Goal: Communication & Community: Answer question/provide support

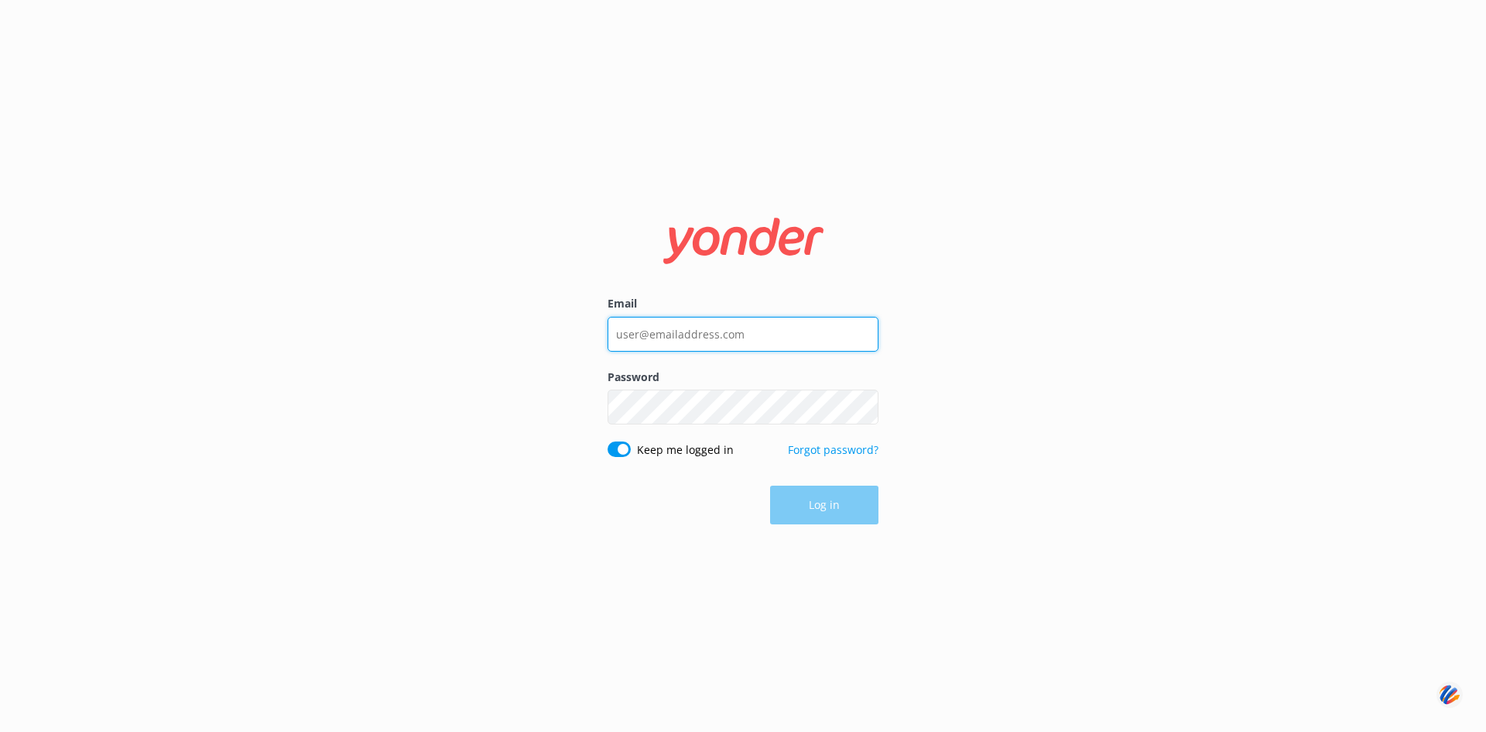
type input "[PERSON_NAME][EMAIL_ADDRESS][DOMAIN_NAME]"
click at [814, 505] on div "Log in" at bounding box center [743, 505] width 271 height 39
click at [816, 504] on button "Log in" at bounding box center [824, 505] width 108 height 39
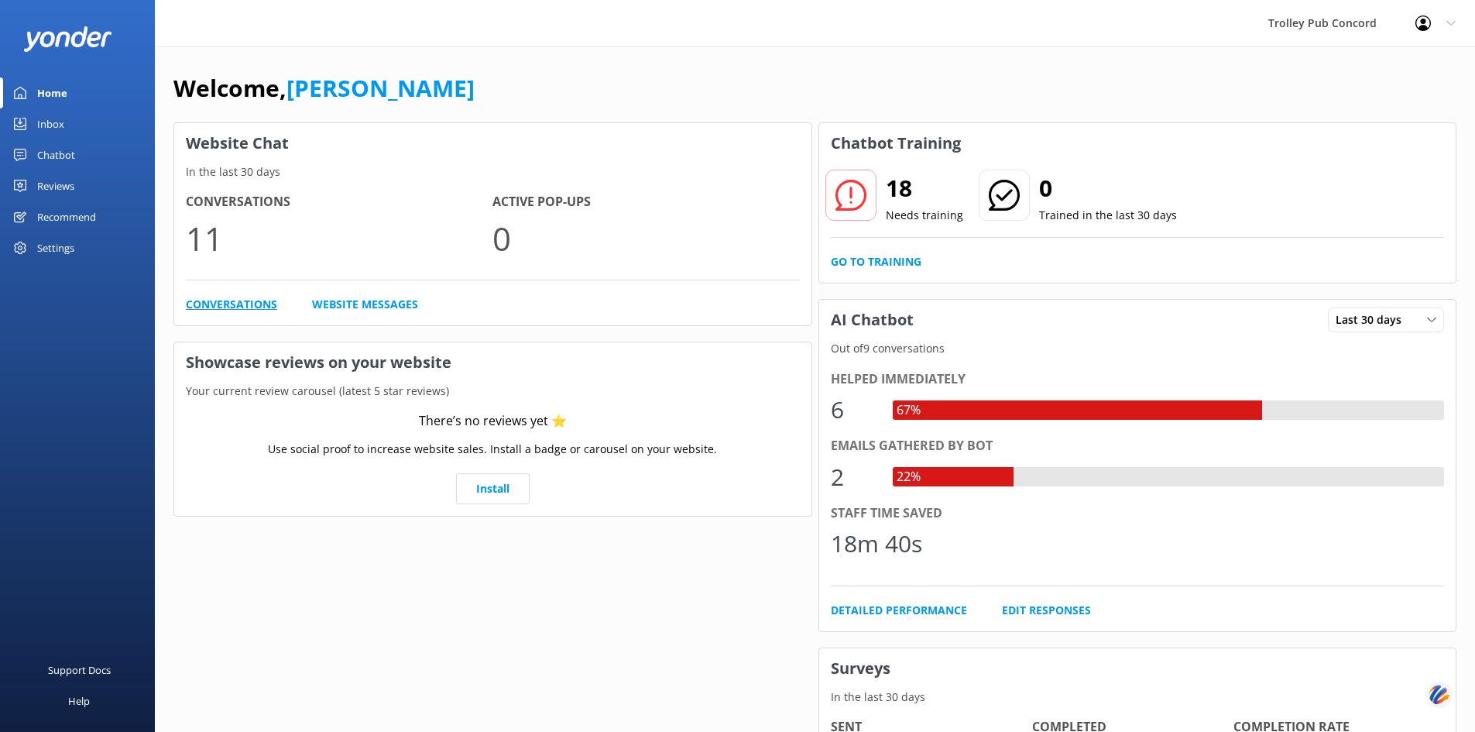
click at [242, 307] on link "Conversations" at bounding box center [231, 304] width 91 height 17
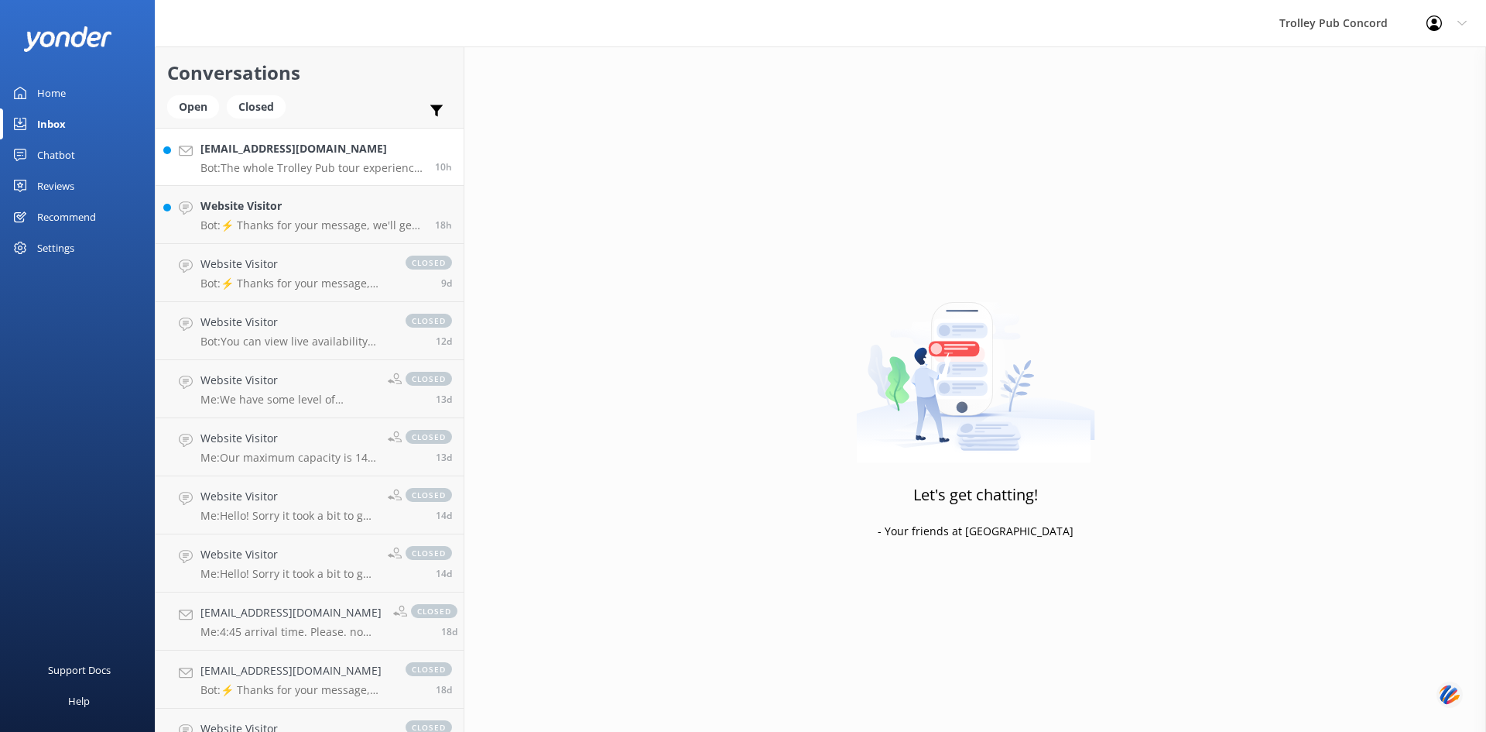
click at [263, 161] on p "Bot: The whole Trolley Pub tour experience lasts 2 hours." at bounding box center [312, 168] width 223 height 14
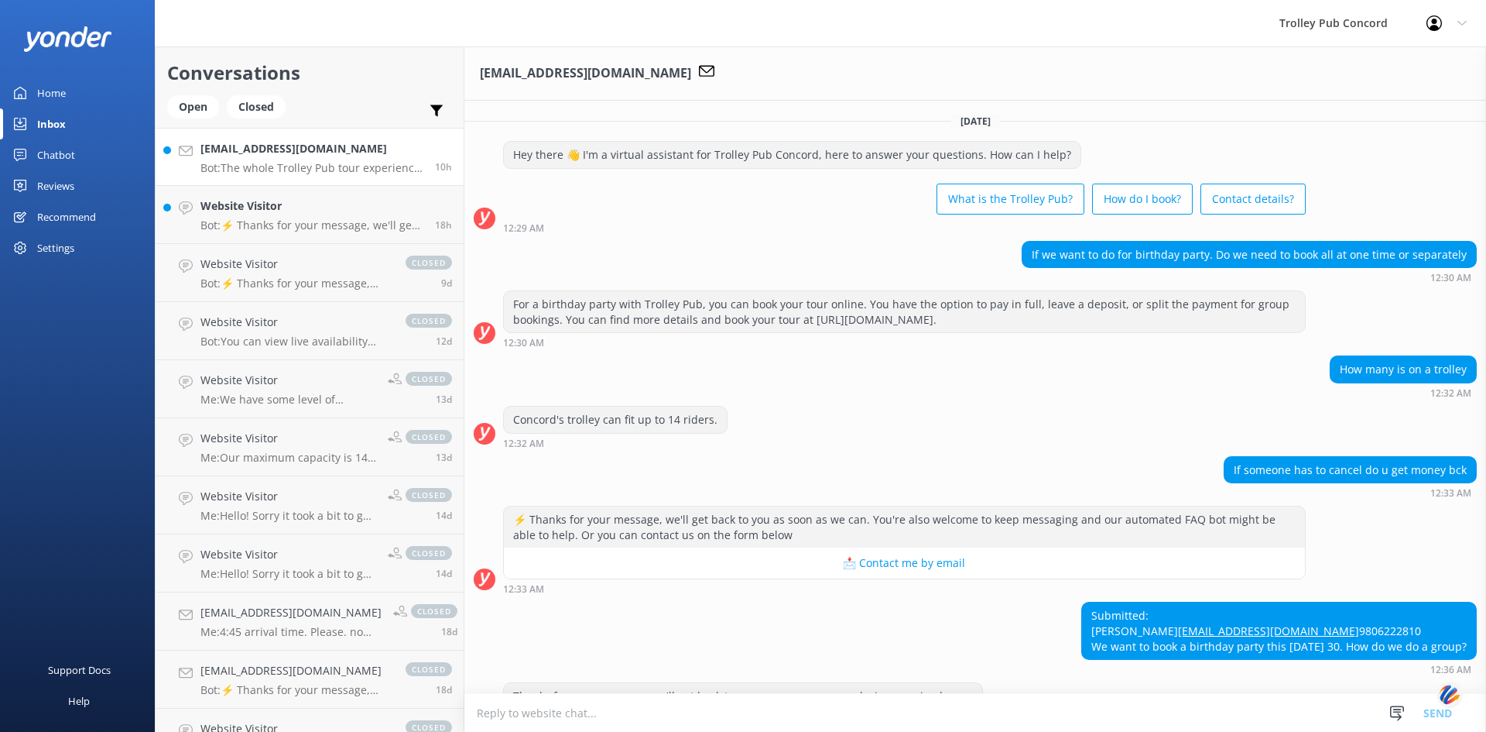
scroll to position [170, 0]
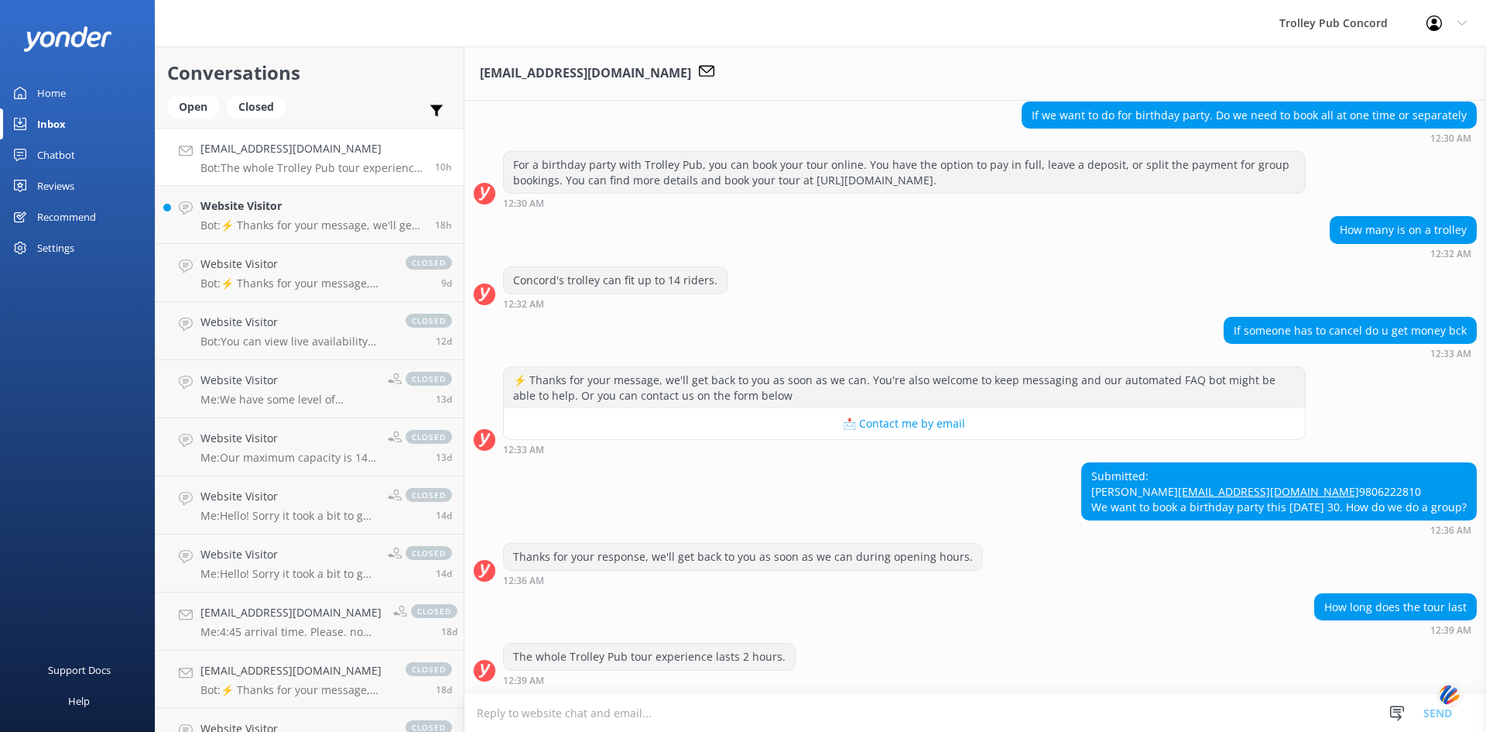
click at [871, 712] on textarea at bounding box center [976, 713] width 1022 height 38
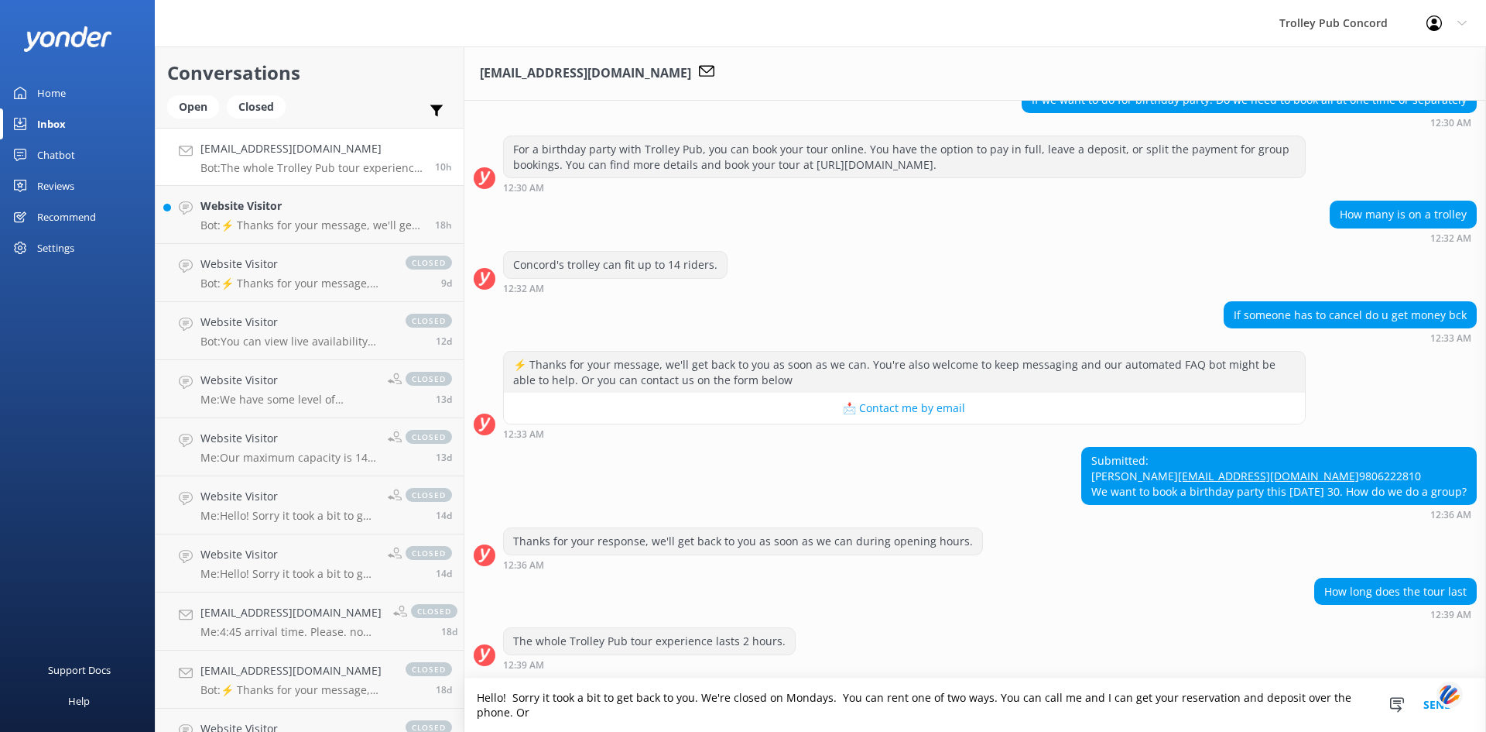
scroll to position [185, 0]
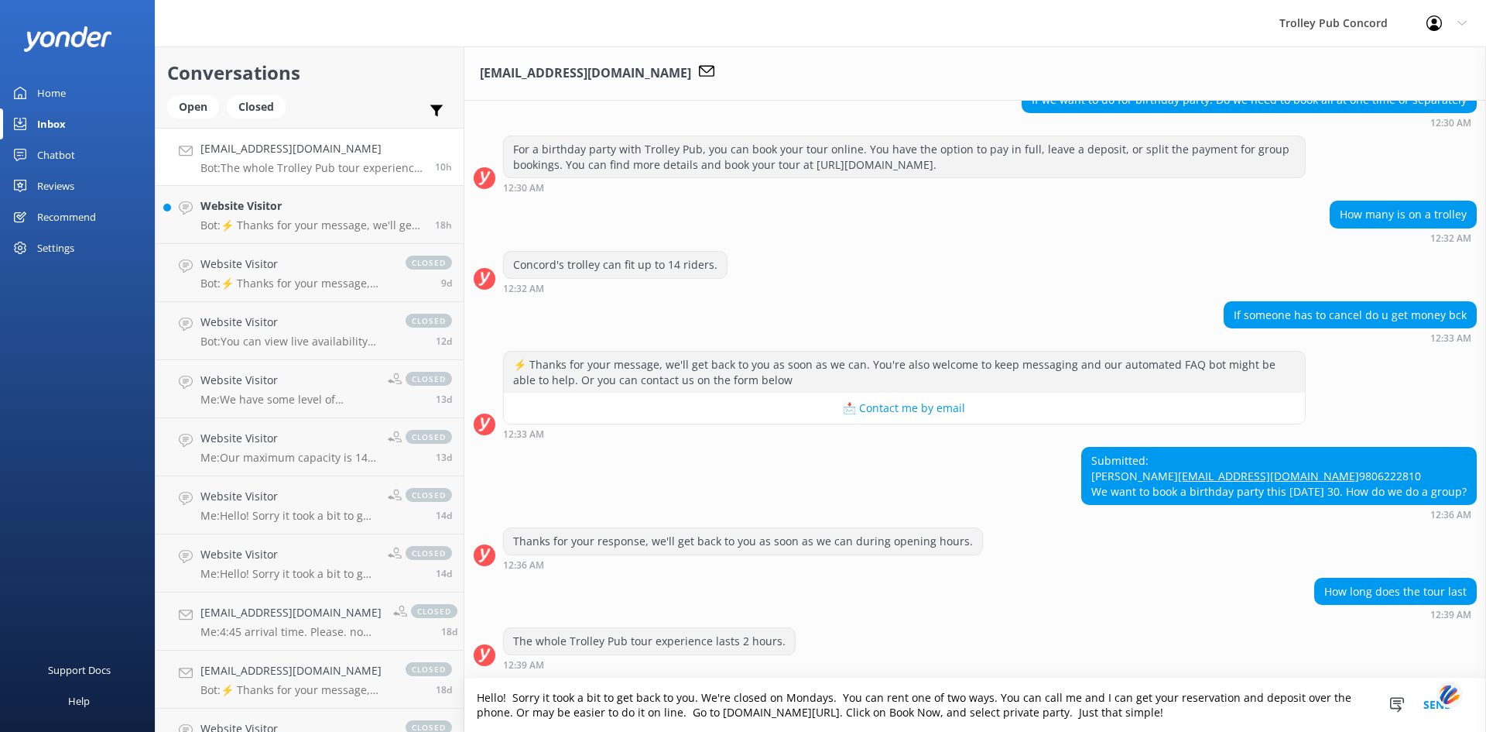
drag, startPoint x: 1061, startPoint y: 715, endPoint x: 1027, endPoint y: 715, distance: 33.3
click at [1027, 715] on textarea "Hello! Sorry it took a bit to get back to you. We're closed on Mondays. You can…" at bounding box center [976, 704] width 1022 height 53
click at [1025, 708] on textarea "Hello! Sorry it took a bit to get back to you. We're closed on Mondays. You can…" at bounding box center [976, 704] width 1022 height 53
click at [1162, 710] on textarea "Hello! Sorry it took a bit to get back to you. We're closed on Mondays. You can…" at bounding box center [976, 704] width 1022 height 53
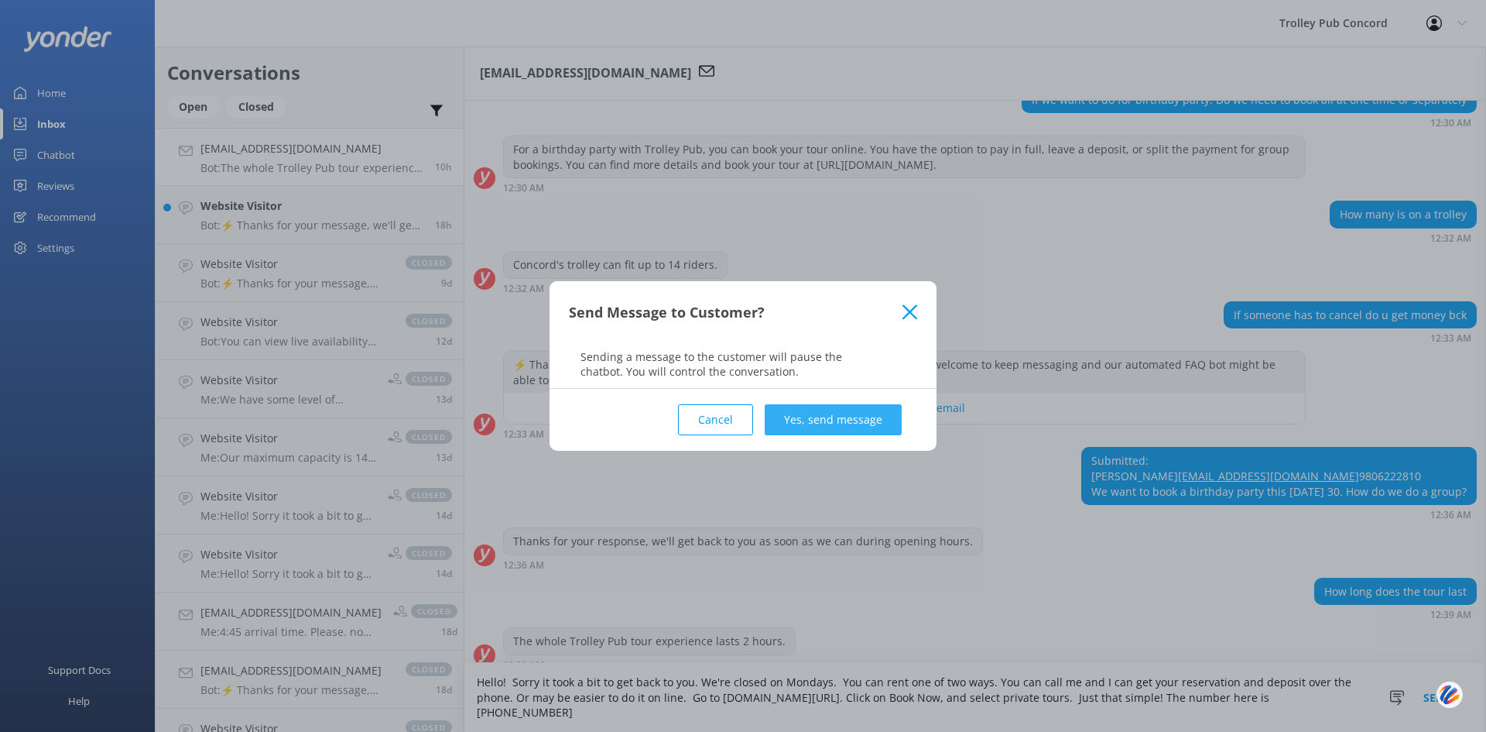
type textarea "Hello! Sorry it took a bit to get back to you. We're closed on Mondays. You can…"
click at [806, 427] on button "Yes, send message" at bounding box center [833, 419] width 137 height 31
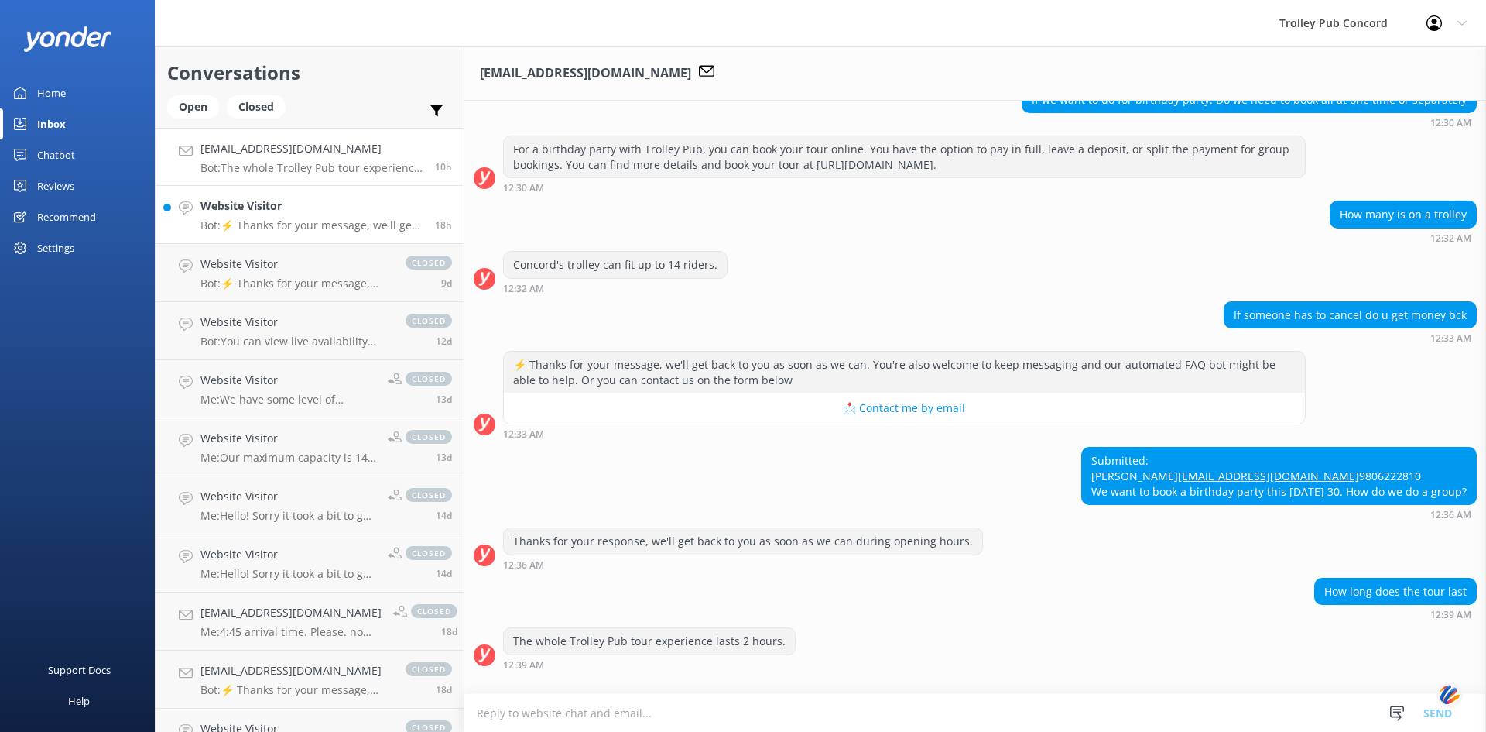
scroll to position [170, 0]
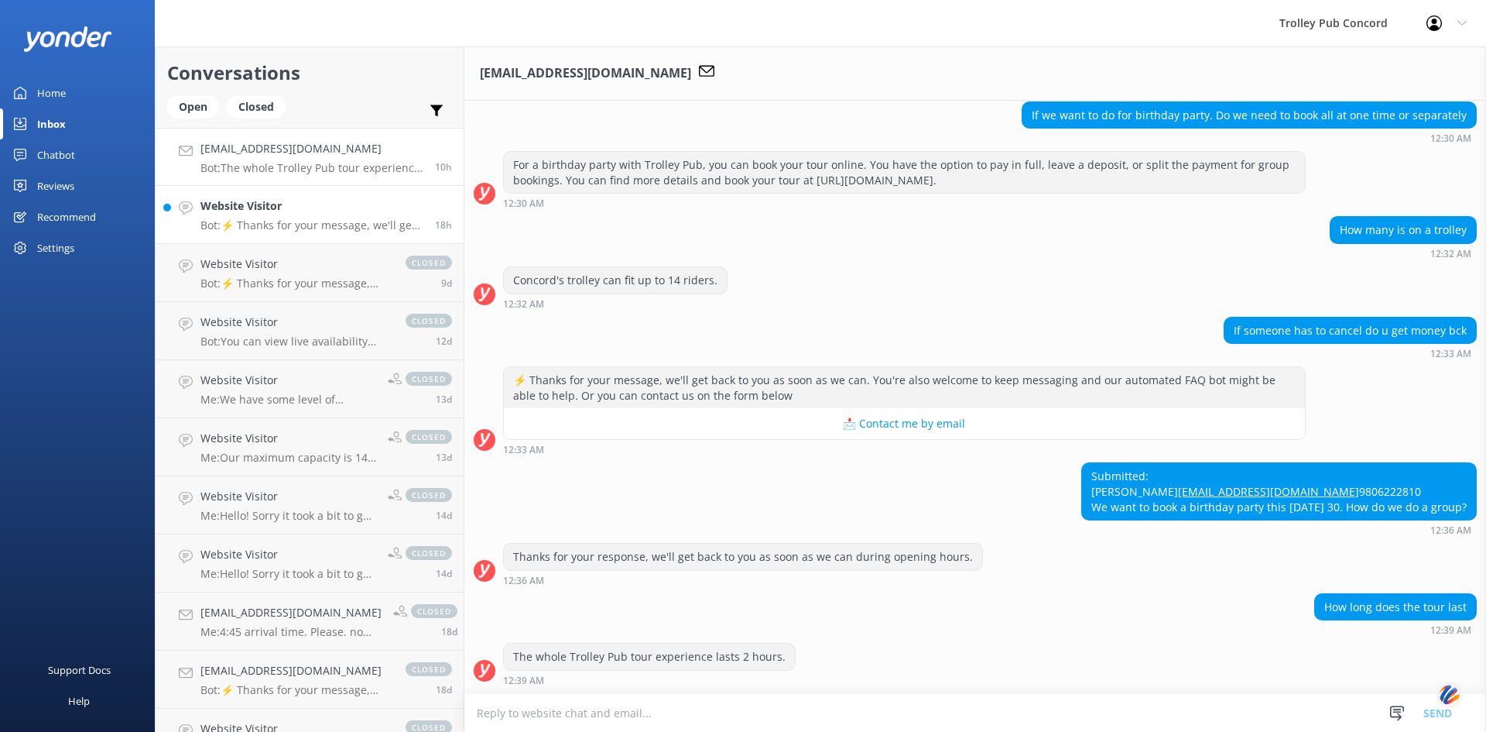
click at [290, 222] on p "Bot: ⚡ Thanks for your message, we'll get back to you as soon as we can. You're…" at bounding box center [312, 225] width 223 height 14
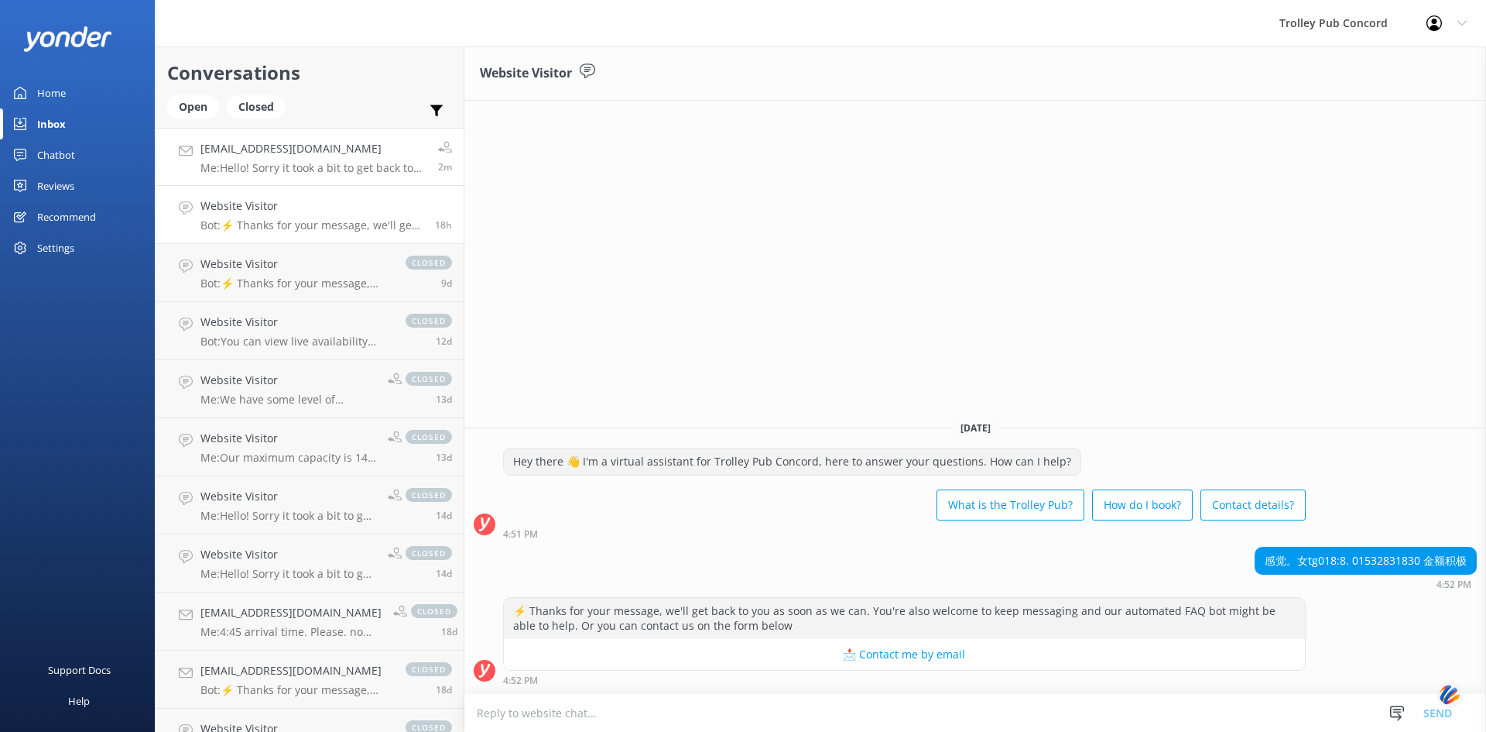
click at [255, 162] on p "Me: Hello! Sorry it took a bit to get back to you. We're closed on Mondays. You…" at bounding box center [314, 168] width 226 height 14
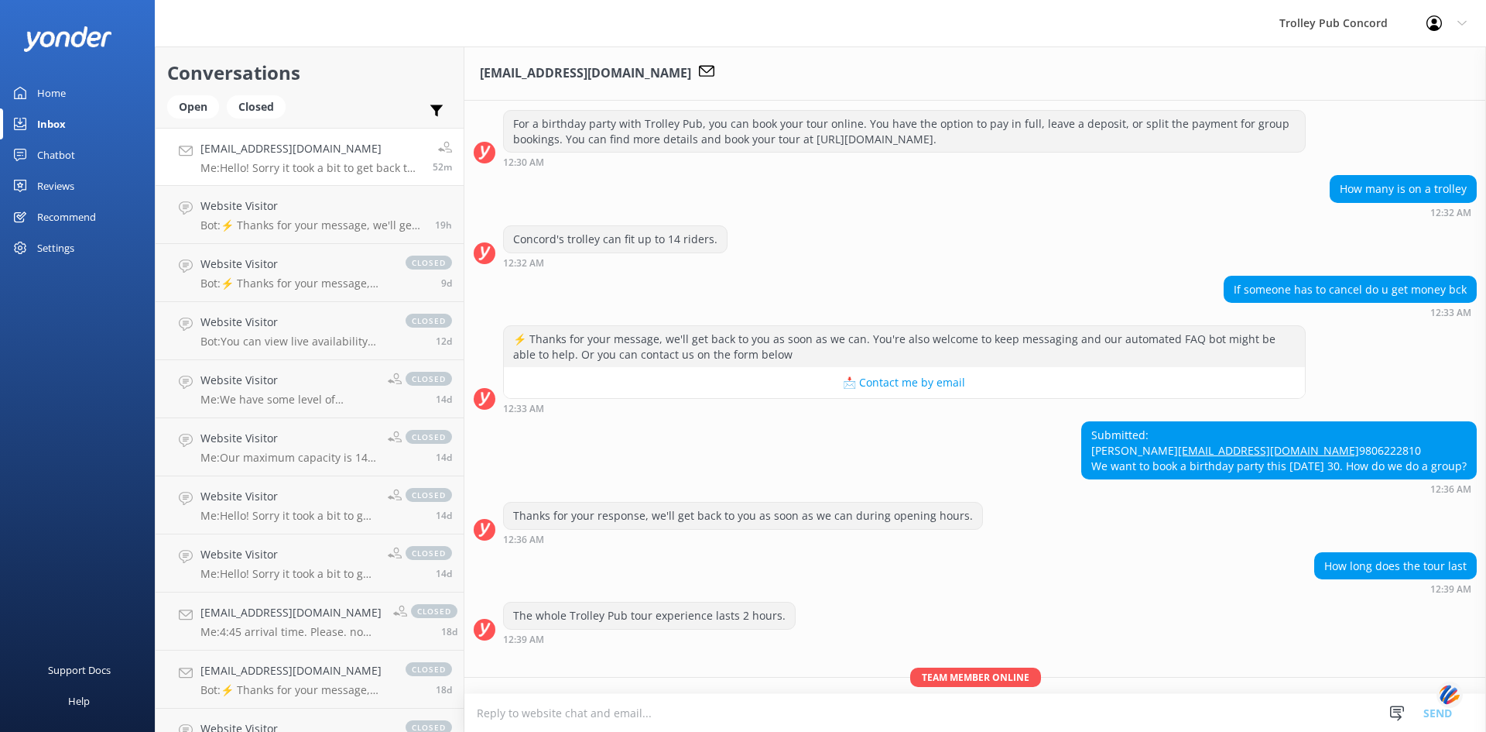
scroll to position [28, 0]
